Goal: Task Accomplishment & Management: Manage account settings

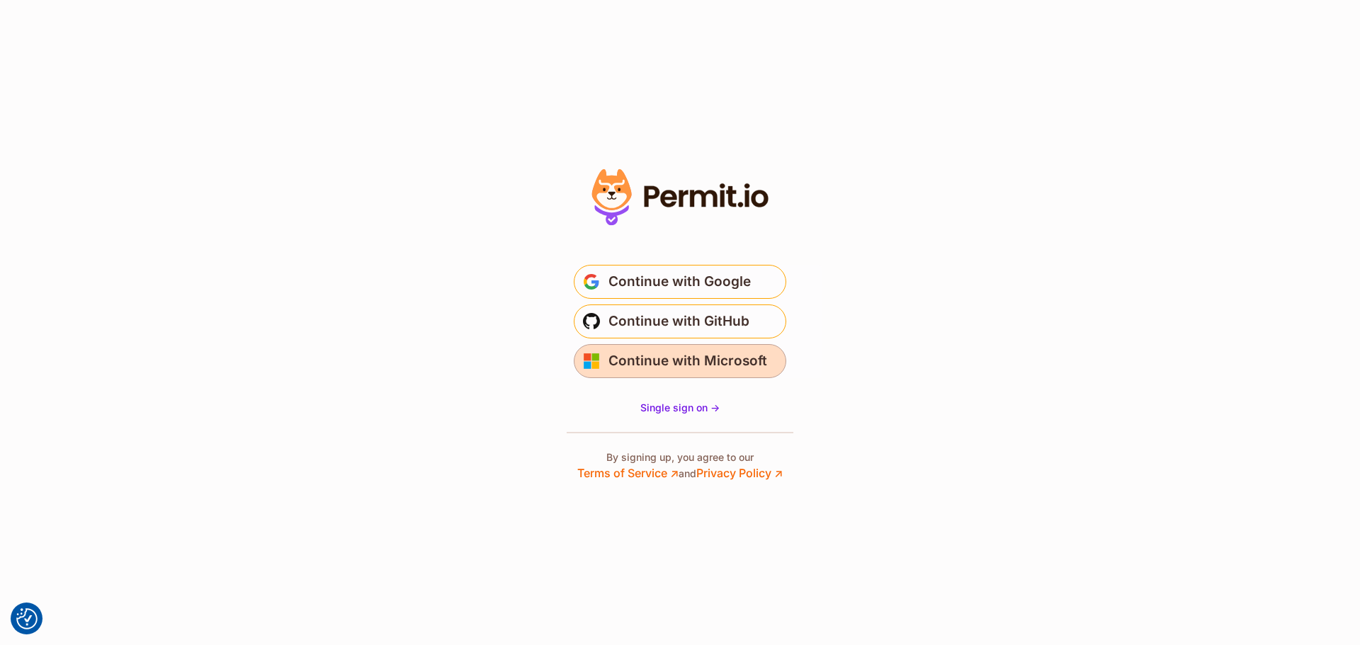
click at [646, 369] on span "Continue with Microsoft" at bounding box center [688, 361] width 159 height 23
click at [691, 350] on span "Continue with Microsoft" at bounding box center [688, 361] width 159 height 23
click at [662, 368] on span "Continue with Microsoft" at bounding box center [688, 361] width 159 height 23
click at [660, 367] on span "Continue with Microsoft" at bounding box center [688, 361] width 159 height 23
